Goal: Task Accomplishment & Management: Use online tool/utility

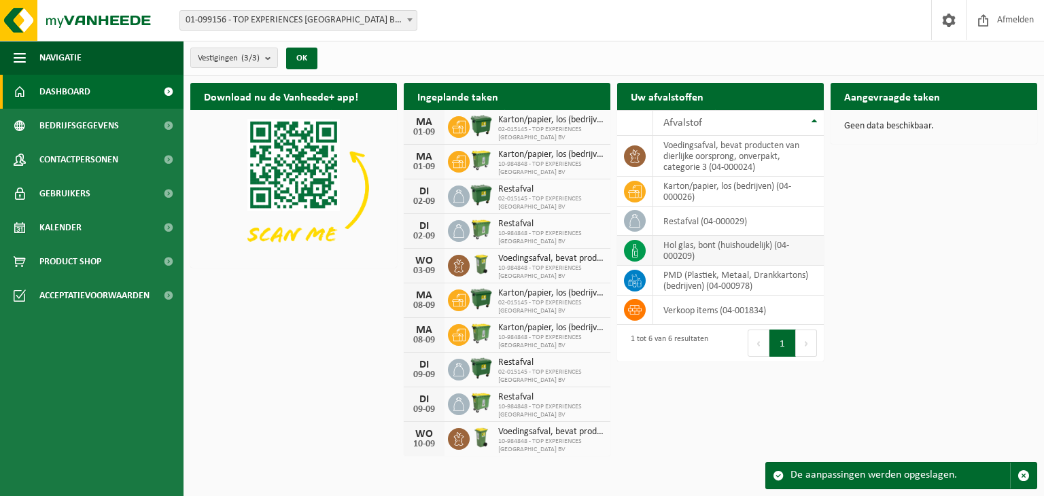
click at [648, 249] on td at bounding box center [635, 251] width 36 height 30
click at [253, 62] on count "(3/3)" at bounding box center [250, 58] width 18 height 9
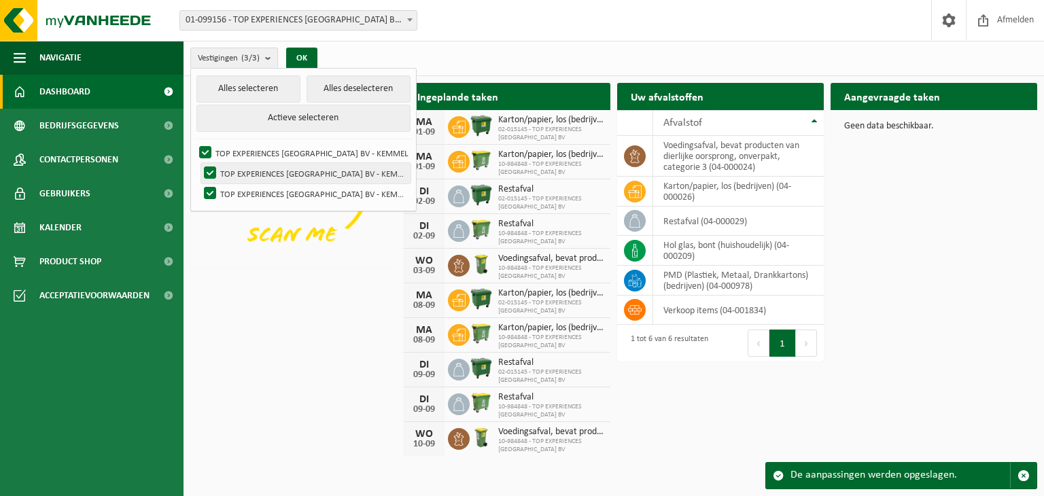
click at [215, 174] on label "TOP EXPERIENCES BELGIUM BV - KEMMEL" at bounding box center [305, 173] width 209 height 20
click at [199, 163] on input "TOP EXPERIENCES BELGIUM BV - KEMMEL" at bounding box center [198, 162] width 1 height 1
checkbox input "false"
click at [211, 190] on label "TOP EXPERIENCES BELGIUM BV - KEMMEL" at bounding box center [305, 193] width 209 height 20
click at [199, 183] on input "TOP EXPERIENCES BELGIUM BV - KEMMEL" at bounding box center [198, 183] width 1 height 1
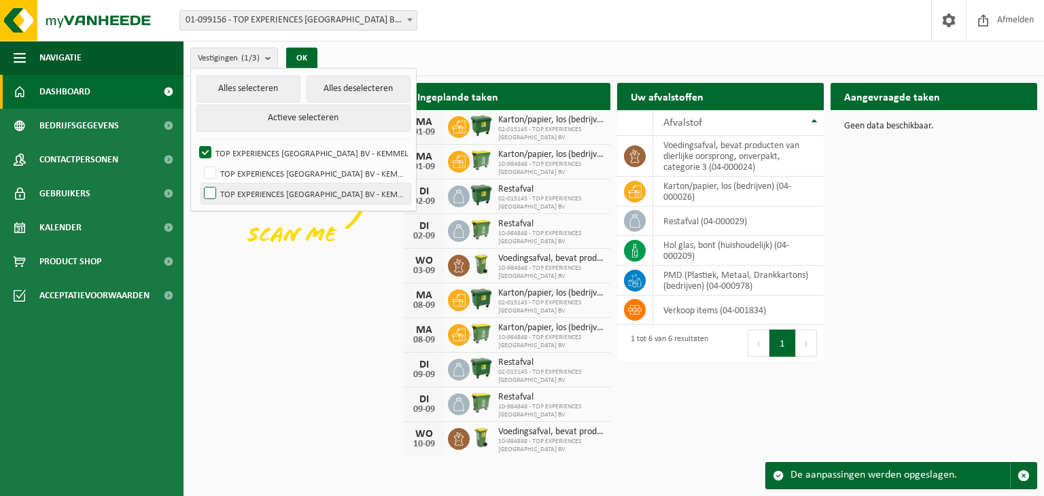
click at [211, 190] on label "TOP EXPERIENCES BELGIUM BV - KEMMEL" at bounding box center [305, 193] width 209 height 20
click at [199, 183] on input "TOP EXPERIENCES BELGIUM BV - KEMMEL" at bounding box center [198, 183] width 1 height 1
checkbox input "true"
click at [262, 283] on div "Download nu de Vanheede+ app! Verberg Ingeplande taken Bekijk uw kalender MA 01…" at bounding box center [613, 268] width 853 height 385
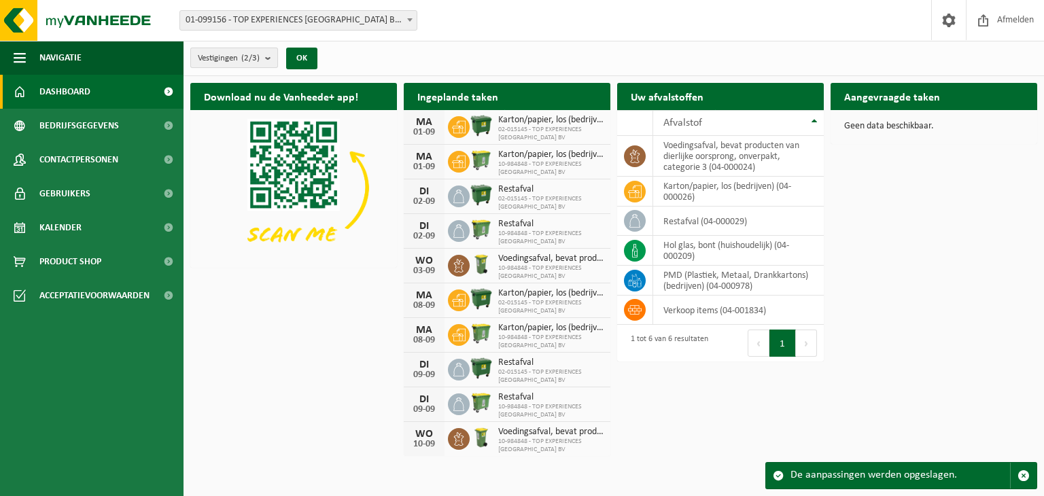
click at [273, 52] on b "submit" at bounding box center [271, 57] width 12 height 19
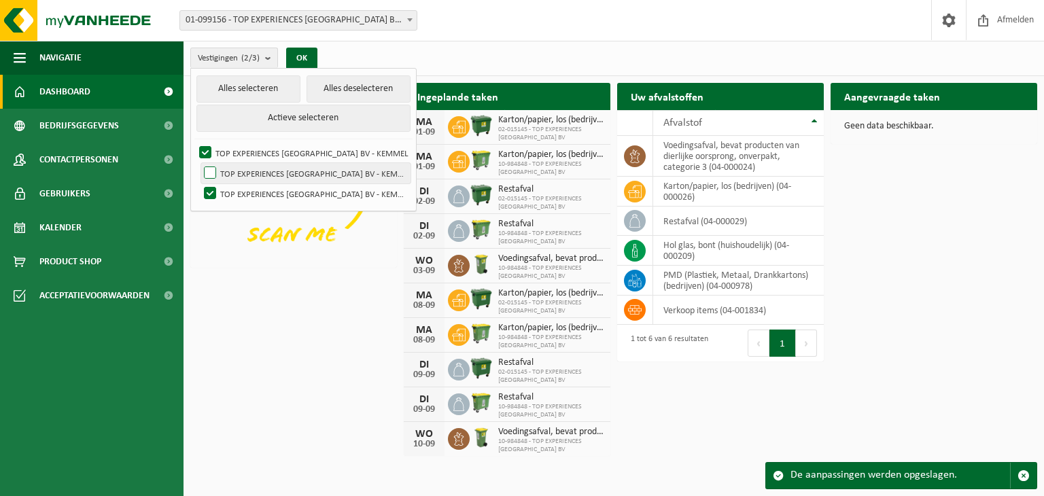
click at [214, 168] on label "TOP EXPERIENCES BELGIUM BV - KEMMEL" at bounding box center [305, 173] width 209 height 20
click at [199, 163] on input "TOP EXPERIENCES BELGIUM BV - KEMMEL" at bounding box center [198, 162] width 1 height 1
checkbox input "true"
click at [285, 253] on img at bounding box center [293, 187] width 207 height 155
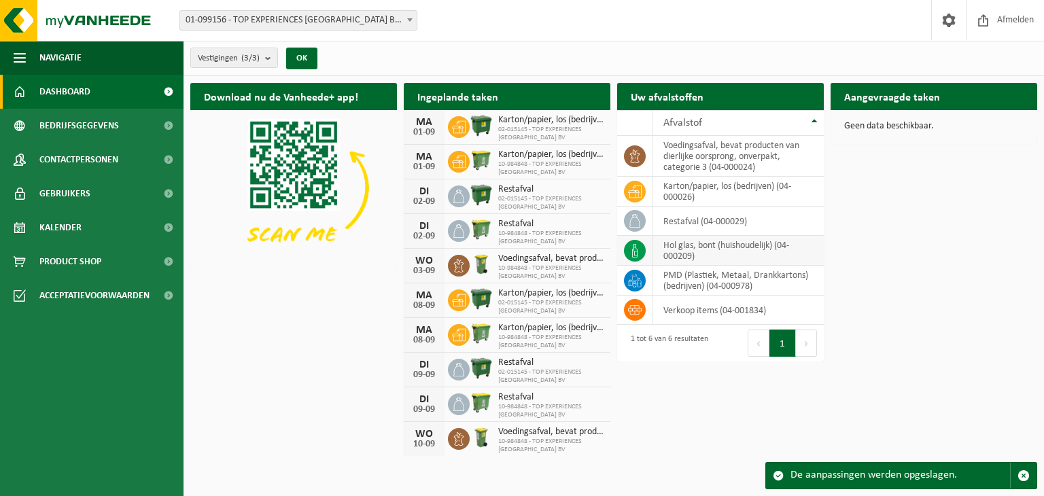
click at [732, 243] on td "hol glas, bont (huishoudelijk) (04-000209)" at bounding box center [738, 251] width 171 height 30
click at [629, 247] on icon at bounding box center [635, 251] width 14 height 14
click at [815, 120] on th "Afvalstof" at bounding box center [738, 123] width 171 height 26
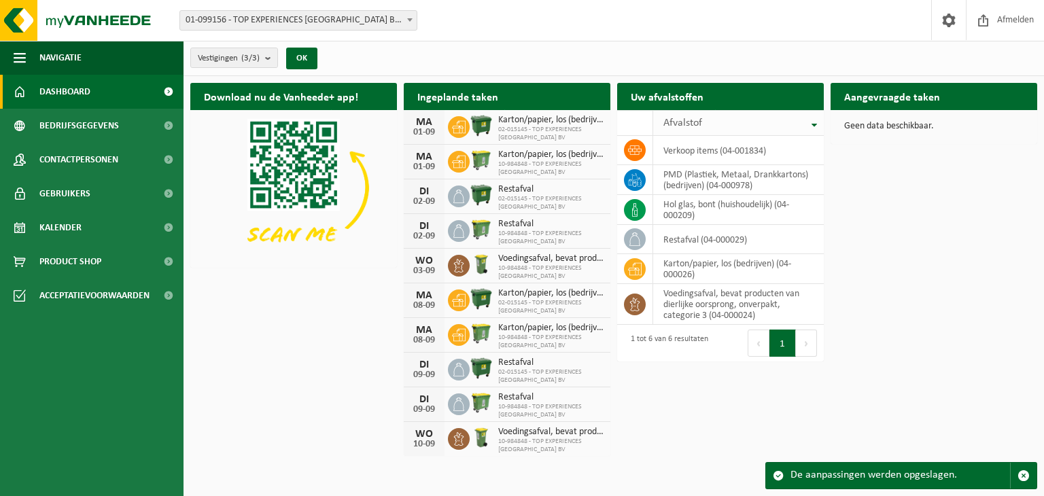
click at [815, 120] on th "Afvalstof" at bounding box center [738, 123] width 171 height 26
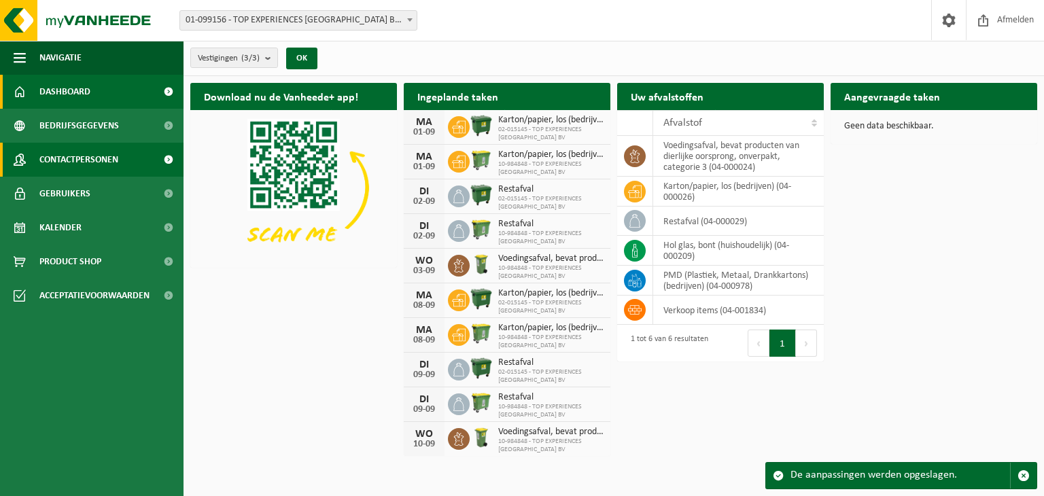
click at [88, 170] on span "Contactpersonen" at bounding box center [78, 160] width 79 height 34
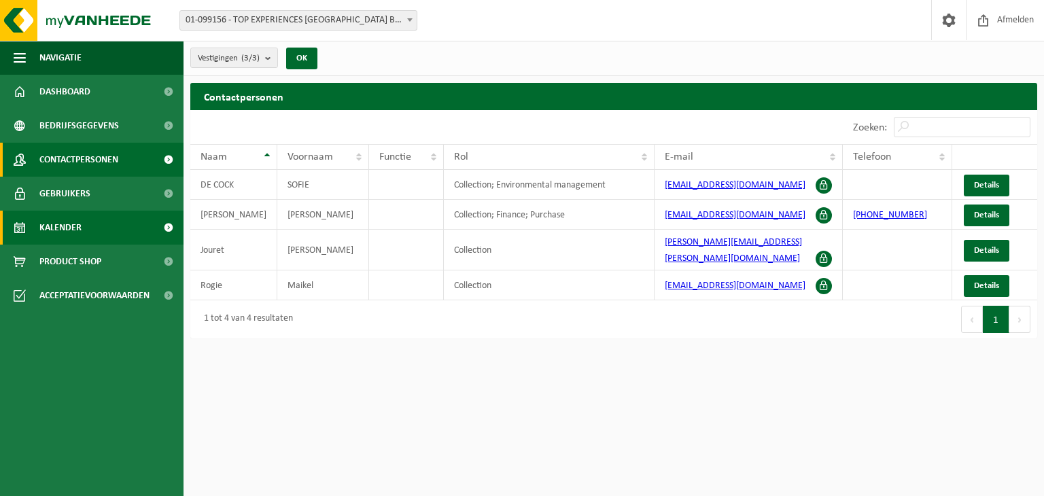
click at [95, 218] on link "Kalender" at bounding box center [91, 228] width 183 height 34
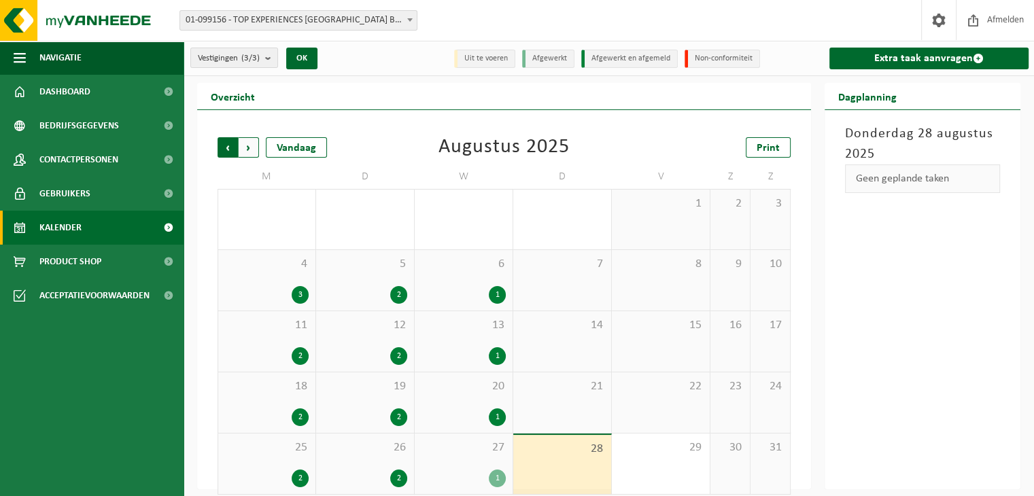
click at [248, 145] on span "Volgende" at bounding box center [249, 147] width 20 height 20
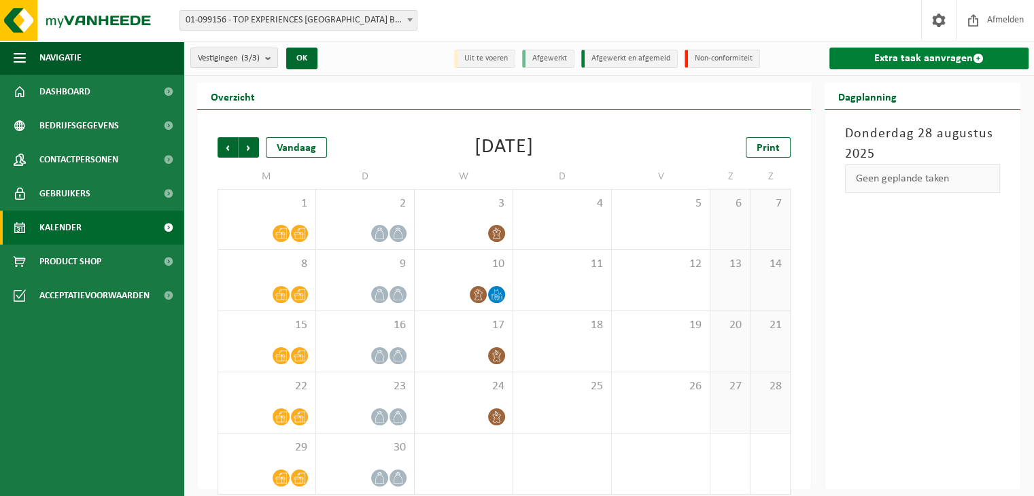
click at [930, 60] on link "Extra taak aanvragen" at bounding box center [928, 59] width 199 height 22
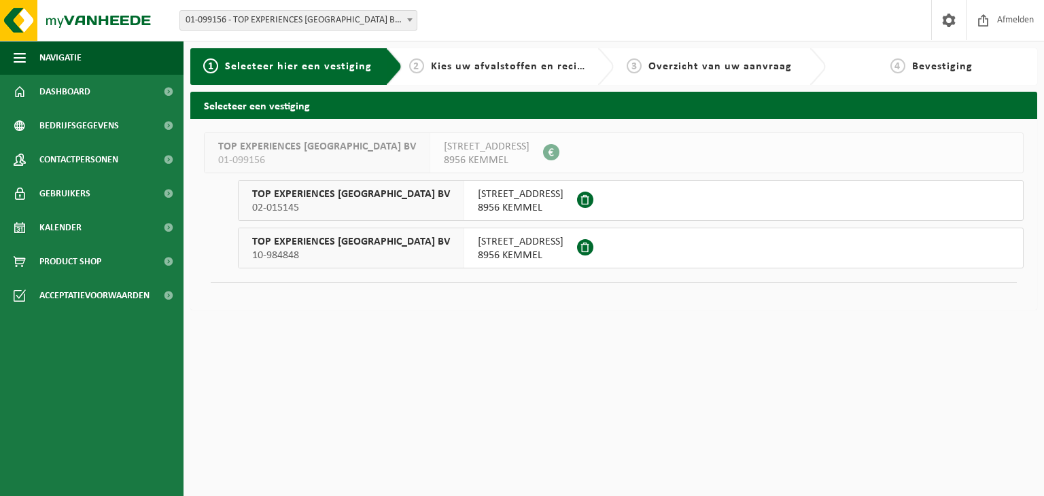
click at [607, 264] on button "TOP EXPERIENCES [GEOGRAPHIC_DATA] BV 10-984848 [STREET_ADDRESS]" at bounding box center [631, 248] width 786 height 41
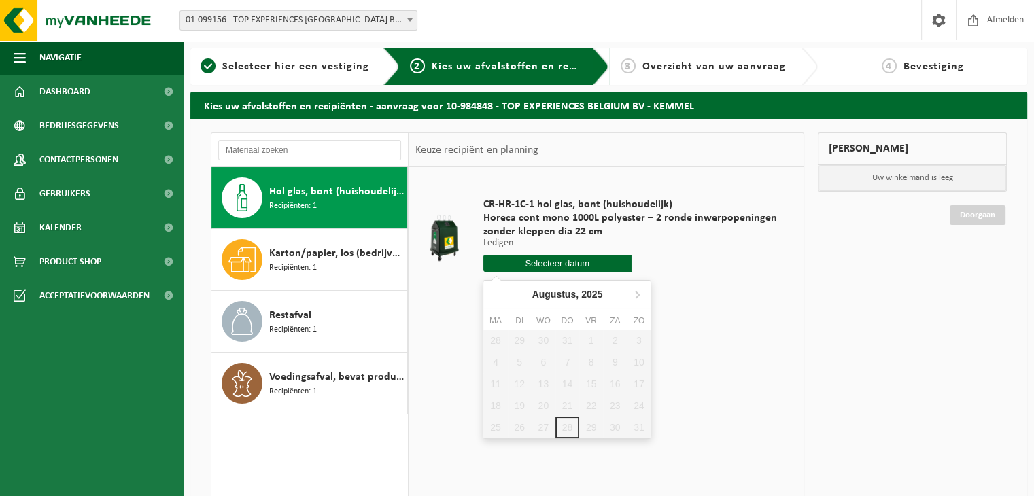
drag, startPoint x: 0, startPoint y: 0, endPoint x: 607, endPoint y: 264, distance: 662.5
click at [607, 264] on input "text" at bounding box center [557, 263] width 148 height 17
click at [640, 291] on icon at bounding box center [637, 294] width 22 height 22
click at [503, 336] on div "1" at bounding box center [495, 341] width 24 height 22
type input "Van [DATE]"
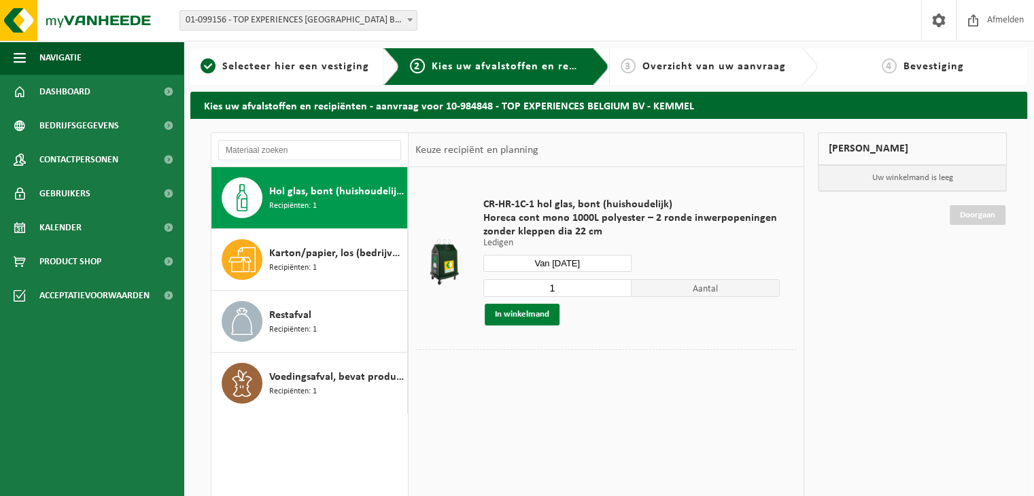
click at [523, 308] on button "In winkelmand" at bounding box center [521, 315] width 75 height 22
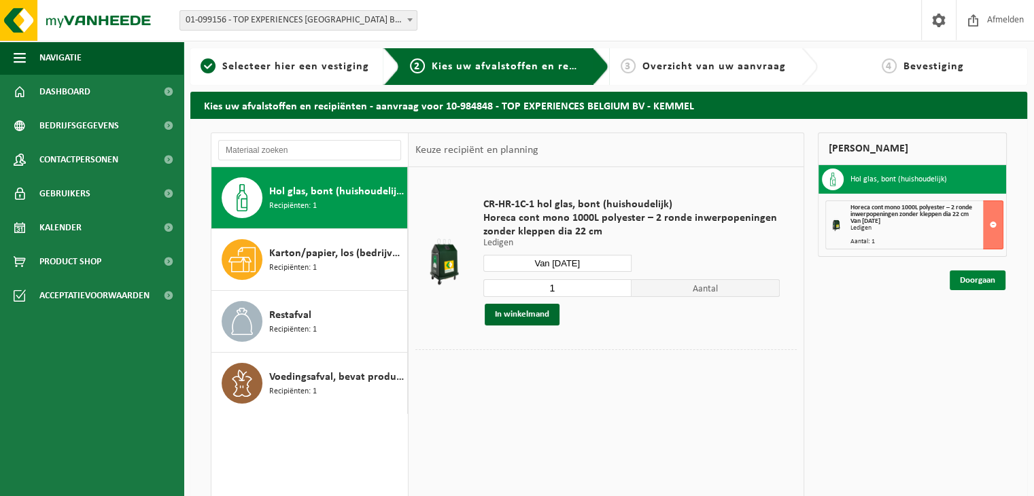
click at [988, 276] on link "Doorgaan" at bounding box center [977, 280] width 56 height 20
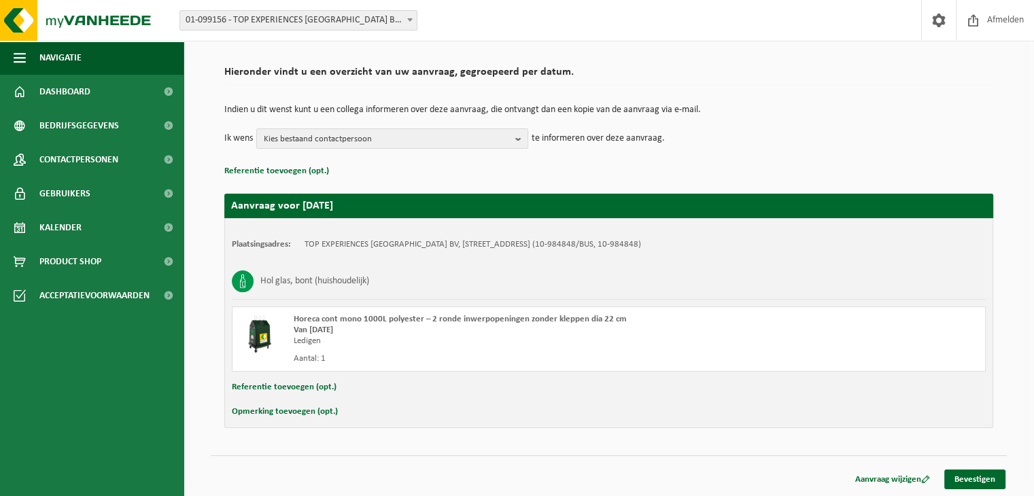
scroll to position [86, 0]
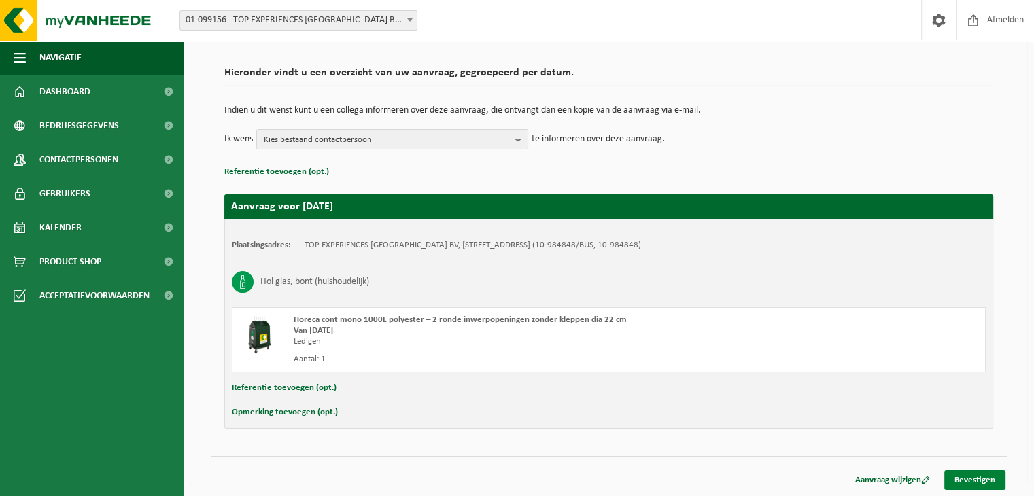
click at [959, 477] on link "Bevestigen" at bounding box center [974, 480] width 61 height 20
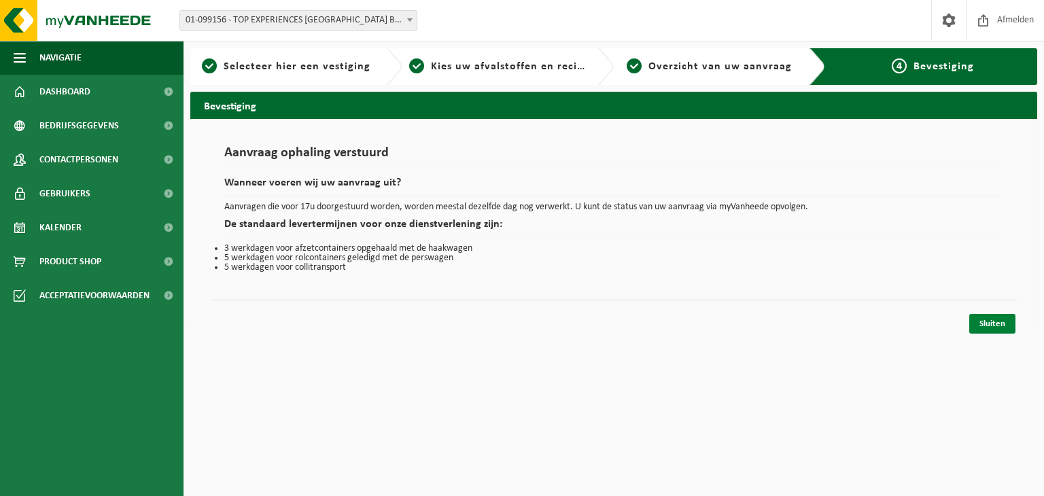
click at [984, 327] on link "Sluiten" at bounding box center [992, 324] width 46 height 20
